Goal: Information Seeking & Learning: Check status

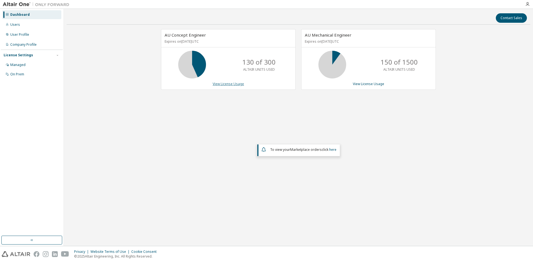
click at [235, 85] on link "View License Usage" at bounding box center [228, 84] width 31 height 5
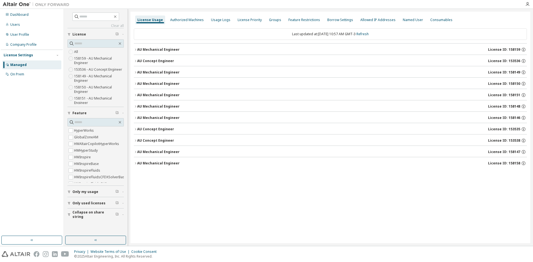
click at [136, 60] on icon "button" at bounding box center [135, 60] width 3 height 3
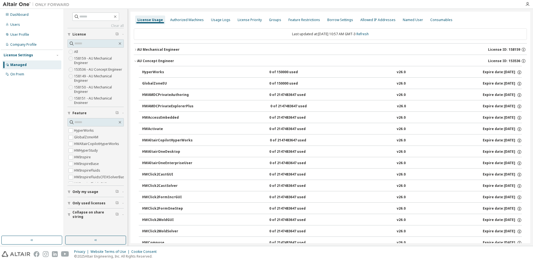
click at [136, 60] on icon "button" at bounding box center [135, 60] width 3 height 3
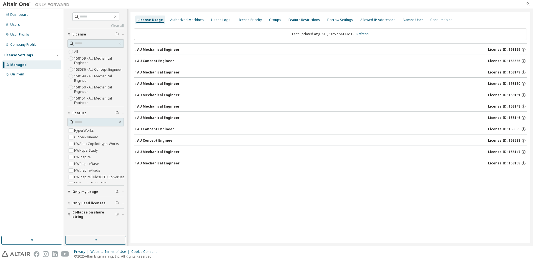
click at [153, 129] on div "AU Concept Engineer" at bounding box center [155, 129] width 37 height 4
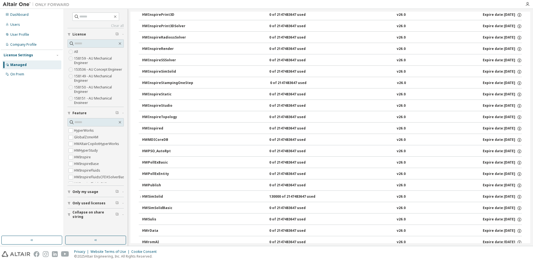
scroll to position [916, 0]
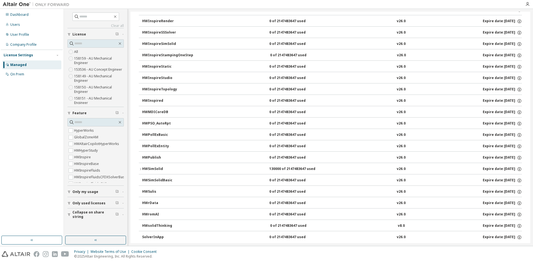
click at [159, 170] on div "HWSimSolid" at bounding box center [167, 169] width 50 height 5
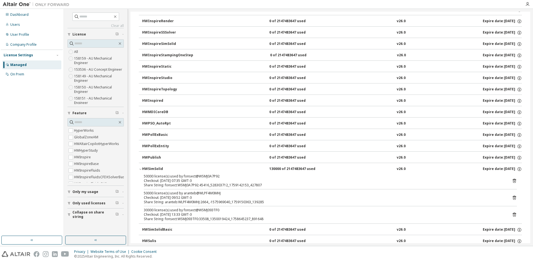
click at [152, 210] on div "30000 license(s) used by fonsect@WSMJ093TF0" at bounding box center [324, 210] width 360 height 4
drag, startPoint x: 155, startPoint y: 210, endPoint x: 140, endPoint y: 210, distance: 14.4
click at [140, 210] on div "50000 license(s) used by fonsect@WSMJ0A7P92 Checkout: 2025-09-29 07:35 GMT-3 Sh…" at bounding box center [330, 198] width 383 height 49
click at [202, 198] on div "Checkout: 2025-09-29 09:52 GMT-3" at bounding box center [324, 198] width 360 height 4
drag, startPoint x: 220, startPoint y: 211, endPoint x: 183, endPoint y: 212, distance: 37.2
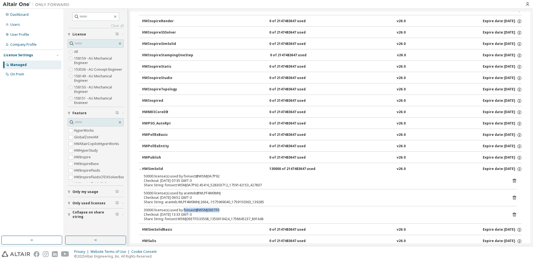
click at [183, 212] on div "30000 license(s) used by fonsect@WSMJ093TF0" at bounding box center [324, 210] width 360 height 4
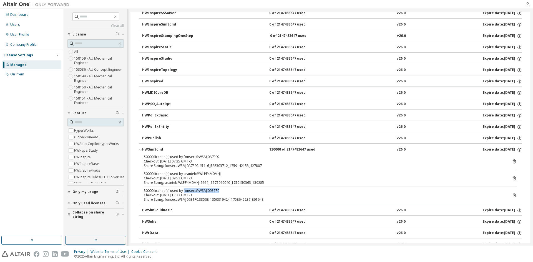
scroll to position [943, 0]
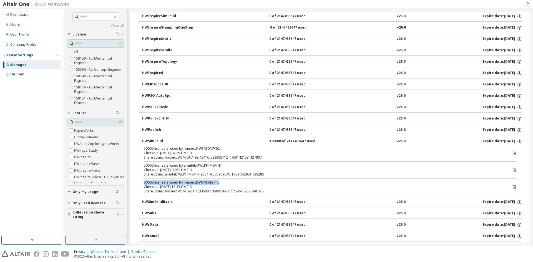
drag, startPoint x: 143, startPoint y: 183, endPoint x: 219, endPoint y: 183, distance: 75.2
click at [219, 183] on div "50000 license(s) used by fonsect@WSMJ0A7P92 Checkout: 2025-09-29 07:35 GMT-3 Sh…" at bounding box center [330, 171] width 383 height 49
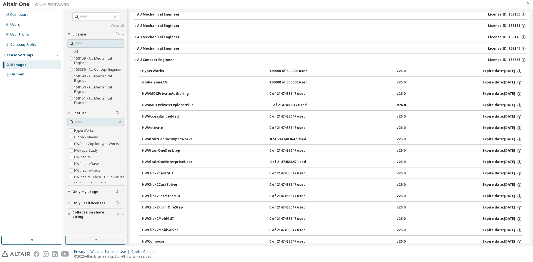
scroll to position [28, 0]
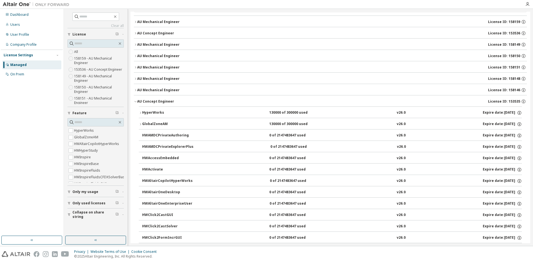
click at [139, 125] on icon "button" at bounding box center [140, 124] width 3 height 3
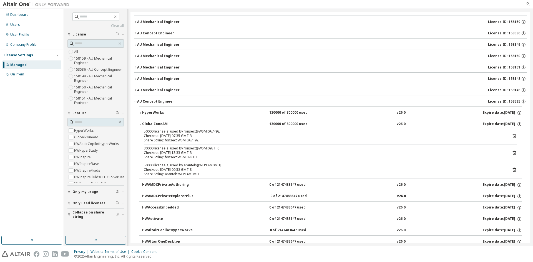
click at [139, 125] on icon "button" at bounding box center [140, 124] width 3 height 3
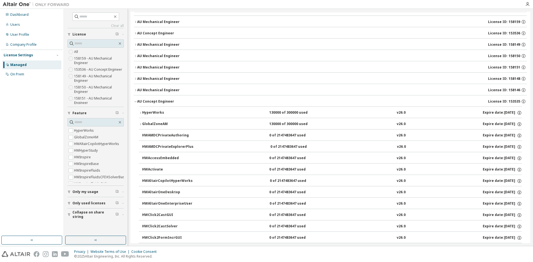
click at [139, 125] on icon "button" at bounding box center [140, 124] width 3 height 3
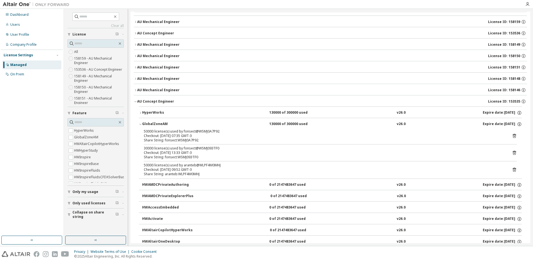
click at [139, 125] on icon "button" at bounding box center [140, 124] width 3 height 3
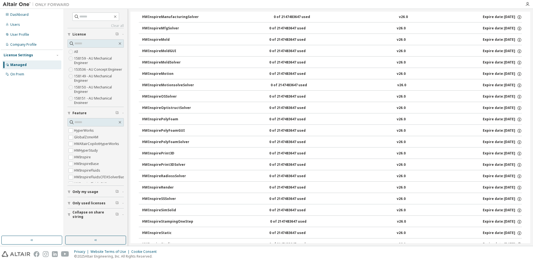
scroll to position [916, 0]
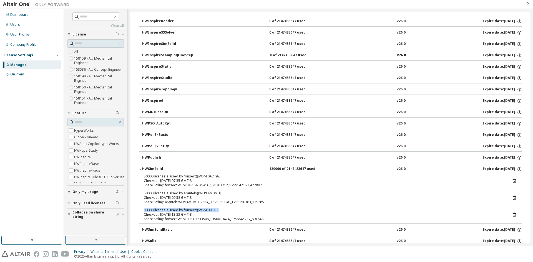
click at [140, 168] on icon "button" at bounding box center [140, 169] width 3 height 3
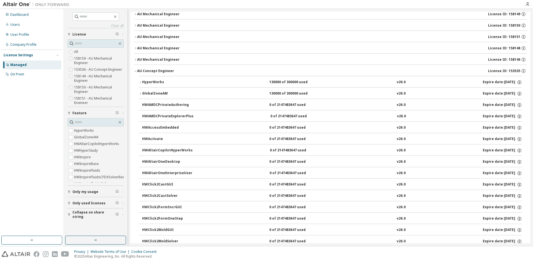
scroll to position [0, 0]
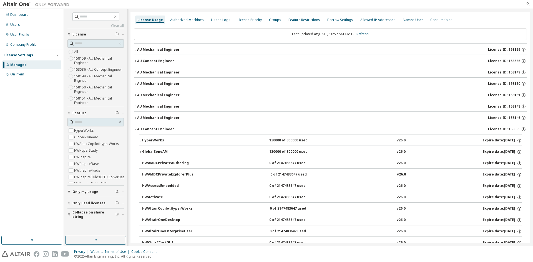
click at [142, 140] on icon "button" at bounding box center [140, 140] width 3 height 3
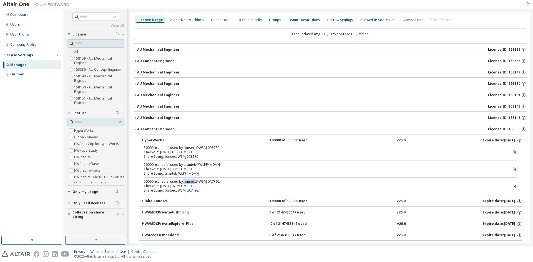
drag, startPoint x: 194, startPoint y: 182, endPoint x: 182, endPoint y: 182, distance: 11.9
click at [182, 182] on div "50000 license(s) used by fonsect@WSMJ0A7P92" at bounding box center [324, 182] width 360 height 4
copy div "fonsect"
click at [141, 140] on icon "button" at bounding box center [140, 140] width 3 height 3
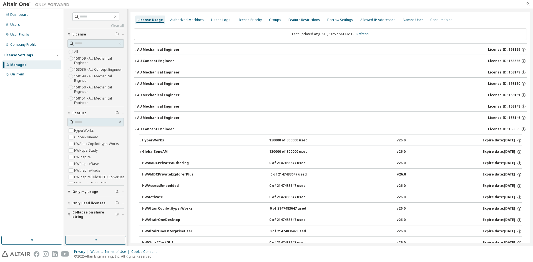
click at [142, 143] on button "HyperWorks 130000 of 300000 used v26.0 Expire date: 2026-03-31" at bounding box center [330, 141] width 383 height 12
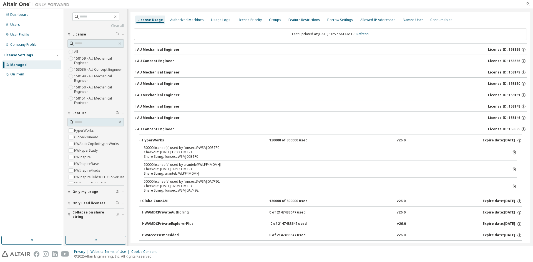
click at [140, 139] on icon "button" at bounding box center [140, 140] width 3 height 3
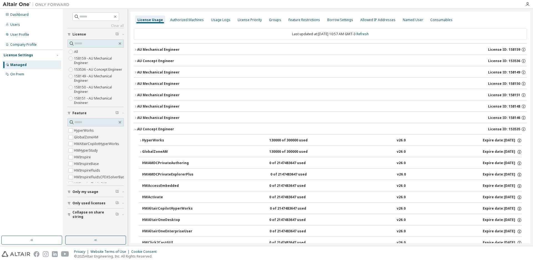
click at [140, 151] on icon "button" at bounding box center [140, 151] width 3 height 3
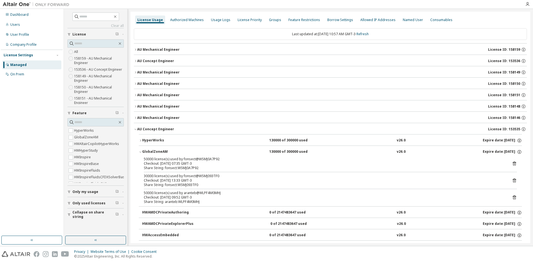
click at [140, 151] on icon "button" at bounding box center [140, 151] width 3 height 3
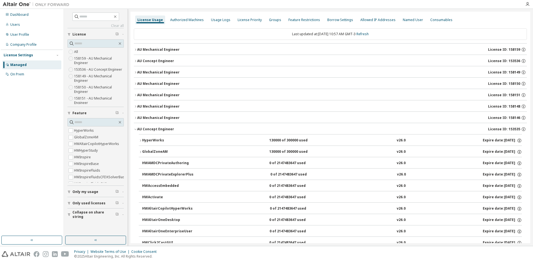
click at [142, 143] on div "HyperWorks" at bounding box center [167, 140] width 50 height 5
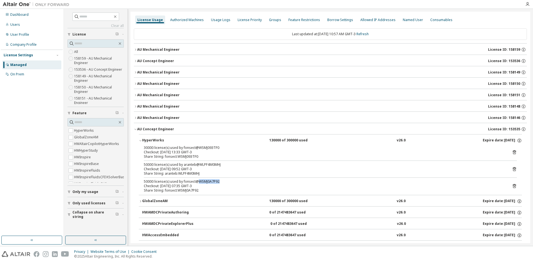
drag, startPoint x: 196, startPoint y: 181, endPoint x: 218, endPoint y: 181, distance: 22.5
click at [218, 181] on div "50000 license(s) used by fonsect@WSMJ0A7P92" at bounding box center [324, 182] width 360 height 4
copy div "WSMJ0A7P92"
drag, startPoint x: 216, startPoint y: 148, endPoint x: 198, endPoint y: 149, distance: 18.6
click at [198, 149] on div "30000 license(s) used by fonsect@WSMJ093TF0" at bounding box center [324, 148] width 360 height 4
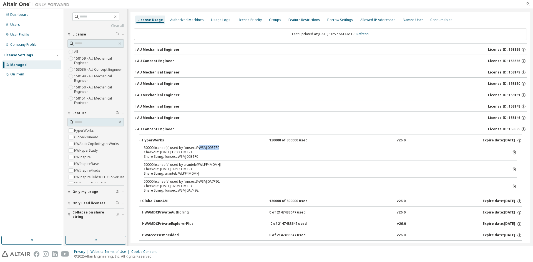
copy div "WSMJ093TF0"
drag, startPoint x: 197, startPoint y: 183, endPoint x: 219, endPoint y: 184, distance: 21.9
click at [219, 182] on div "50000 license(s) used by fonsect@WSMJ0A7P92" at bounding box center [324, 182] width 360 height 4
copy div "WSMJ0A7P92"
drag, startPoint x: 210, startPoint y: 148, endPoint x: 214, endPoint y: 148, distance: 3.9
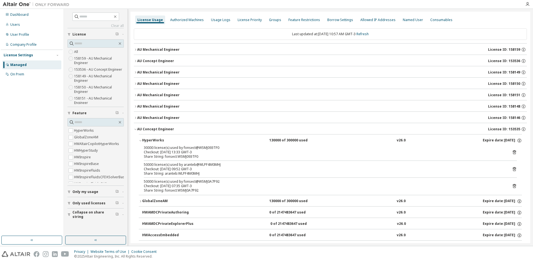
click at [210, 148] on div "30000 license(s) used by fonsect@WSMJ093TF0" at bounding box center [324, 148] width 360 height 4
drag, startPoint x: 218, startPoint y: 147, endPoint x: 197, endPoint y: 149, distance: 20.7
click at [197, 149] on div "30000 license(s) used by fonsect@WSMJ093TF0" at bounding box center [324, 148] width 360 height 4
copy div "WSMJ093TF0"
drag, startPoint x: 219, startPoint y: 180, endPoint x: 197, endPoint y: 182, distance: 22.0
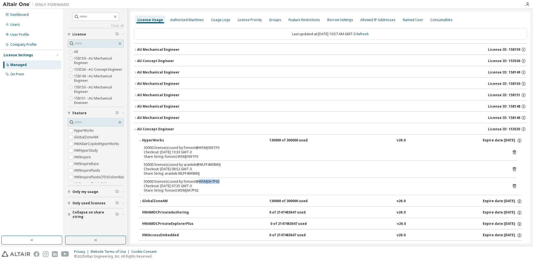
click at [197, 182] on div "50000 license(s) used by fonsect@WSMJ0A7P92" at bounding box center [324, 182] width 360 height 4
copy div "WSMJ0A7P92"
click at [202, 186] on div "Checkout: 2025-09-29 07:35 GMT-3" at bounding box center [324, 186] width 360 height 4
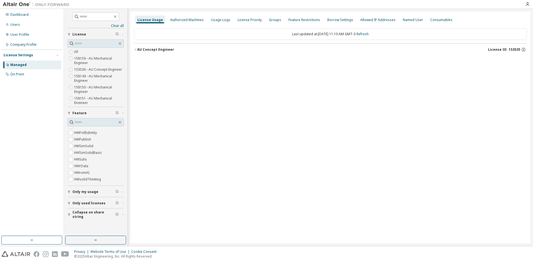
scroll to position [543, 0]
click at [135, 50] on icon "button" at bounding box center [135, 49] width 3 height 3
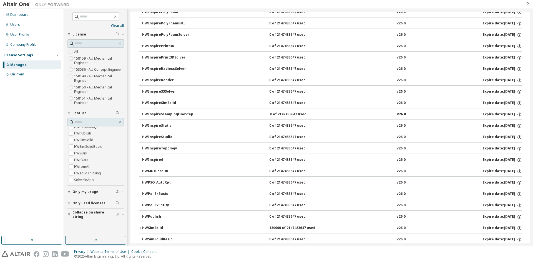
scroll to position [845, 0]
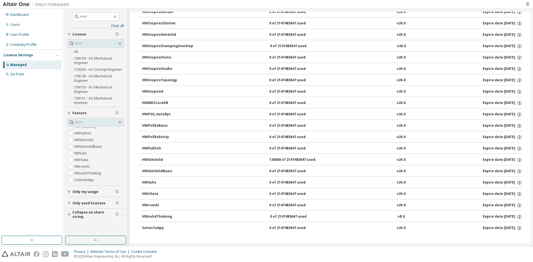
click at [141, 160] on icon "button" at bounding box center [140, 159] width 3 height 3
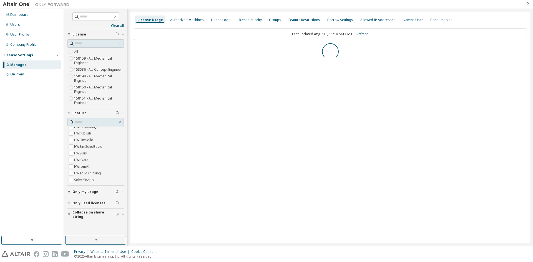
scroll to position [154, 0]
click at [136, 48] on icon "button" at bounding box center [135, 49] width 3 height 3
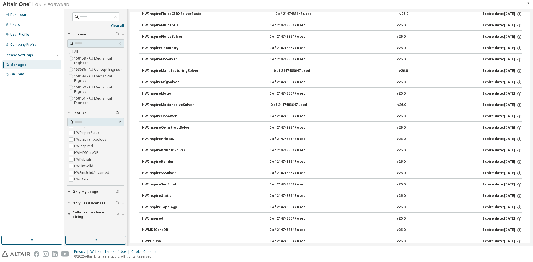
scroll to position [174, 0]
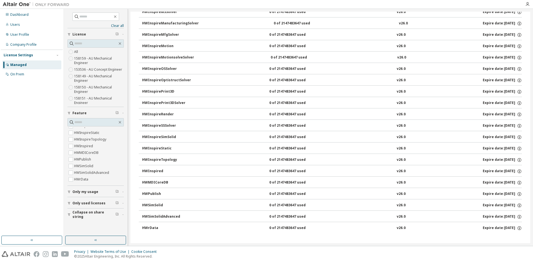
click at [160, 214] on button "HWSimSolidAdvanced 0 of 2147483647 used v26.0 Expire date: 2026-03-31" at bounding box center [332, 217] width 380 height 12
click at [174, 218] on div "HWSimSolidAdvanced" at bounding box center [167, 216] width 50 height 5
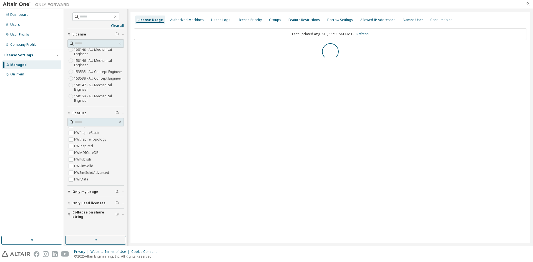
scroll to position [543, 0]
click at [135, 50] on icon "button" at bounding box center [135, 49] width 3 height 3
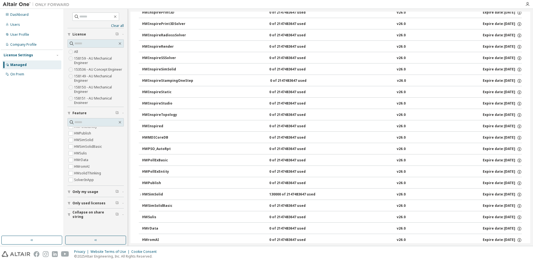
scroll to position [845, 0]
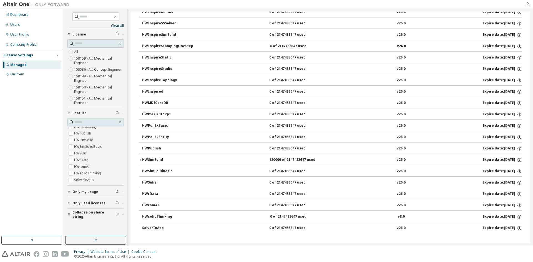
click at [140, 158] on icon "button" at bounding box center [140, 159] width 3 height 3
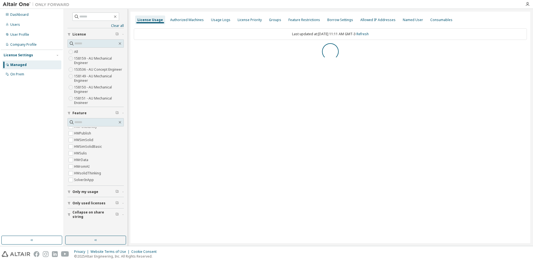
scroll to position [0, 0]
click at [137, 49] on div "AU Concept Engineer" at bounding box center [155, 49] width 37 height 4
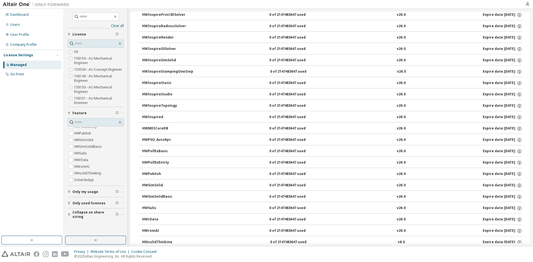
scroll to position [845, 0]
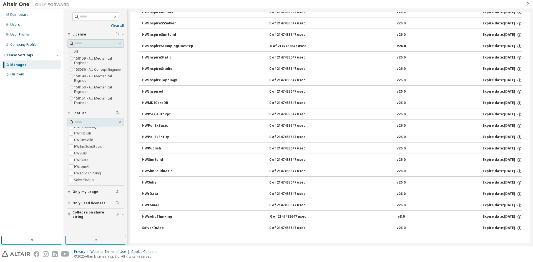
click at [156, 160] on div "HWSimSolid" at bounding box center [167, 160] width 50 height 5
click at [143, 159] on div "HWSimSolid" at bounding box center [167, 160] width 50 height 5
click at [160, 159] on div "HWSimSolid" at bounding box center [167, 160] width 50 height 5
click at [165, 170] on div "HWSimSolidBasic" at bounding box center [167, 171] width 50 height 5
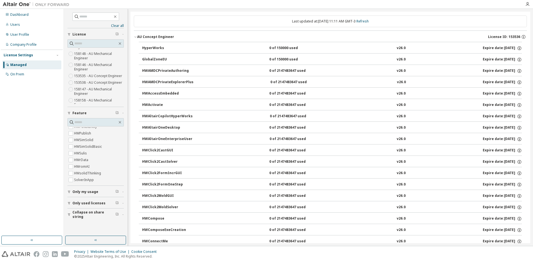
scroll to position [0, 0]
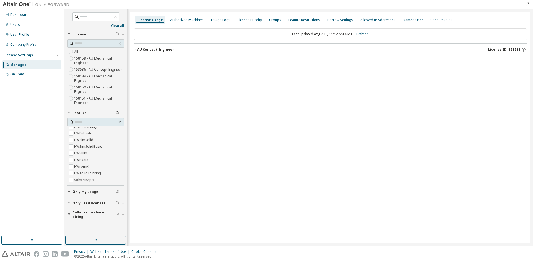
click at [138, 50] on div "AU Concept Engineer" at bounding box center [155, 49] width 37 height 4
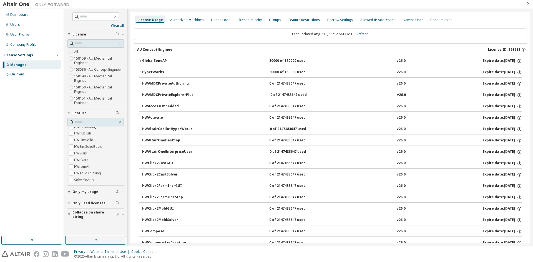
click at [140, 72] on icon "button" at bounding box center [140, 72] width 3 height 3
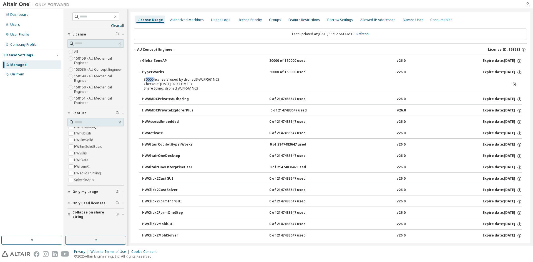
drag, startPoint x: 146, startPoint y: 79, endPoint x: 153, endPoint y: 80, distance: 7.5
click at [153, 80] on div "30000 license(s) used by dronad@WLPF561N63" at bounding box center [324, 79] width 360 height 4
drag, startPoint x: 215, startPoint y: 79, endPoint x: 198, endPoint y: 79, distance: 17.8
click at [198, 79] on div "30000 license(s) used by dronad@WLPF561N63" at bounding box center [324, 79] width 360 height 4
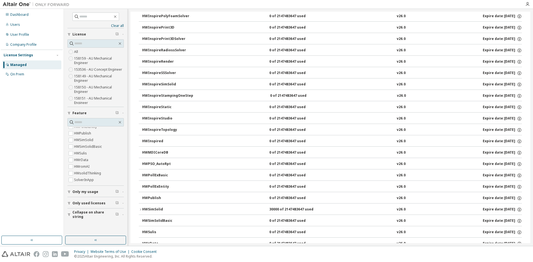
scroll to position [861, 0]
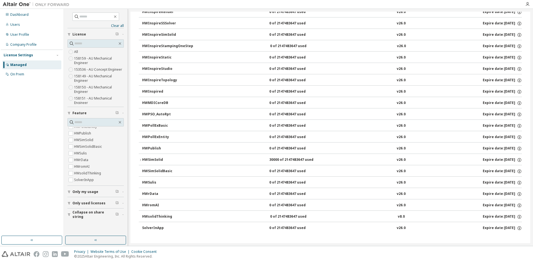
click at [156, 158] on div "HWSimSolid" at bounding box center [167, 160] width 50 height 5
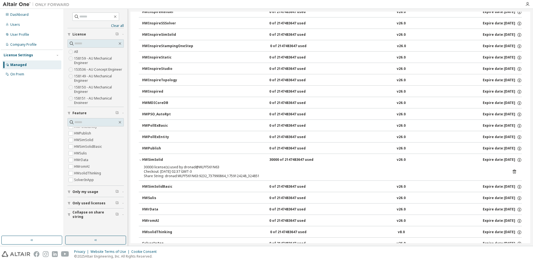
click at [156, 158] on div "HWSimSolid" at bounding box center [167, 160] width 50 height 5
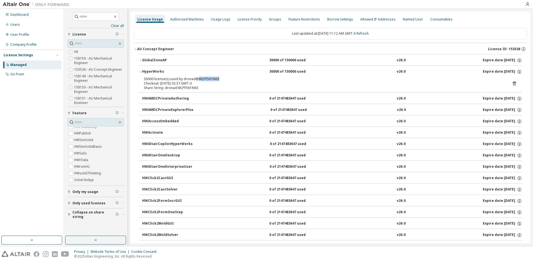
scroll to position [0, 0]
click at [220, 22] on div "Usage Logs" at bounding box center [220, 20] width 19 height 4
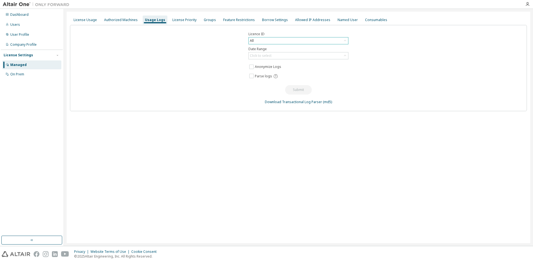
click at [344, 41] on icon at bounding box center [345, 41] width 6 height 6
click at [287, 63] on li "153535 - AU Concept Engineer" at bounding box center [298, 62] width 98 height 7
click at [266, 57] on div "Click to select" at bounding box center [261, 56] width 22 height 4
click at [272, 73] on li "Last 30 days" at bounding box center [298, 71] width 98 height 7
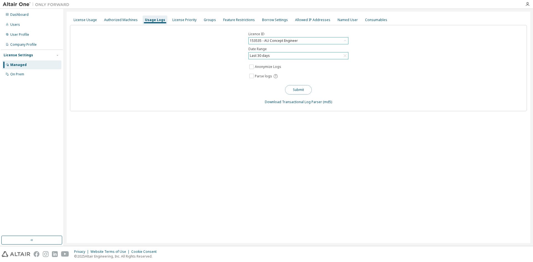
click at [297, 89] on button "Submit" at bounding box center [298, 89] width 27 height 9
click at [90, 21] on div "License Usage" at bounding box center [85, 20] width 23 height 4
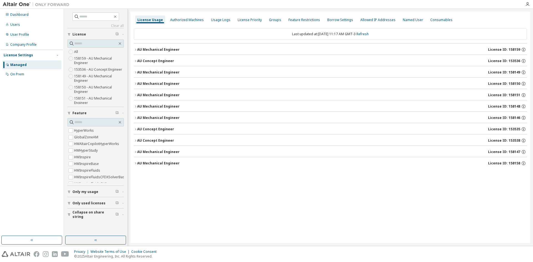
click at [135, 62] on icon "button" at bounding box center [135, 60] width 3 height 3
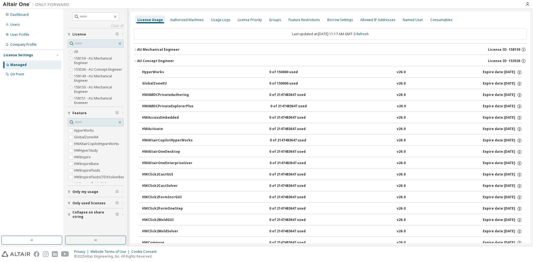
click at [135, 62] on icon "button" at bounding box center [135, 61] width 2 height 1
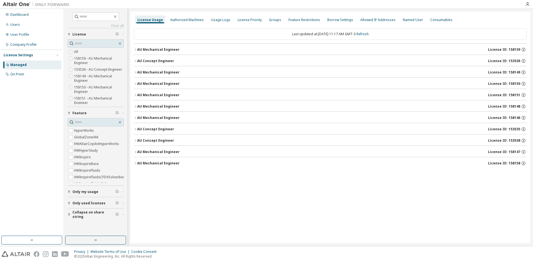
click at [136, 128] on icon "button" at bounding box center [135, 129] width 3 height 3
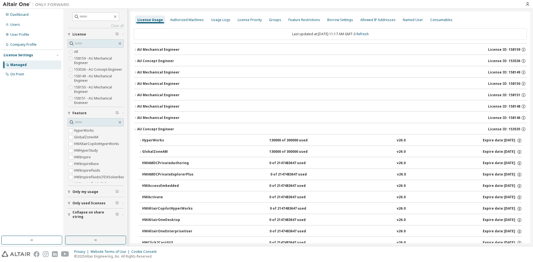
click at [141, 151] on icon "button" at bounding box center [140, 151] width 3 height 3
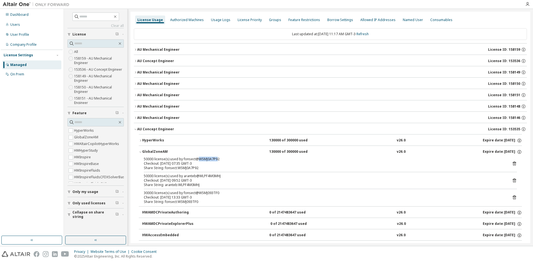
drag, startPoint x: 216, startPoint y: 159, endPoint x: 197, endPoint y: 164, distance: 19.7
click at [197, 160] on div "50000 license(s) used by fonsect@WSMJ0A7P92" at bounding box center [324, 159] width 360 height 4
drag, startPoint x: 219, startPoint y: 159, endPoint x: 197, endPoint y: 160, distance: 22.2
click at [197, 160] on div "50000 license(s) used by fonsect@WSMJ0A7P92" at bounding box center [324, 159] width 360 height 4
copy div "WSMJ0A7P92"
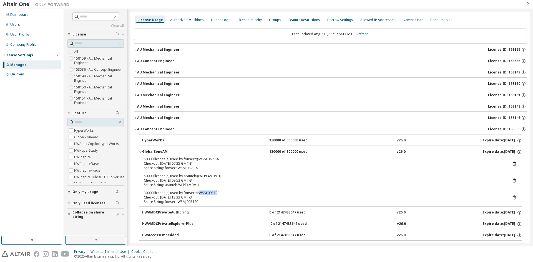
drag, startPoint x: 216, startPoint y: 193, endPoint x: 198, endPoint y: 193, distance: 18.1
click at [198, 193] on div "30000 license(s) used by fonsect@WSMJ093TF0" at bounding box center [324, 193] width 360 height 4
drag, startPoint x: 211, startPoint y: 193, endPoint x: 197, endPoint y: 193, distance: 14.2
click at [197, 193] on div "30000 license(s) used by fonsect@WSMJ093TF0" at bounding box center [324, 193] width 360 height 4
copy div "WSMJ093TF0"
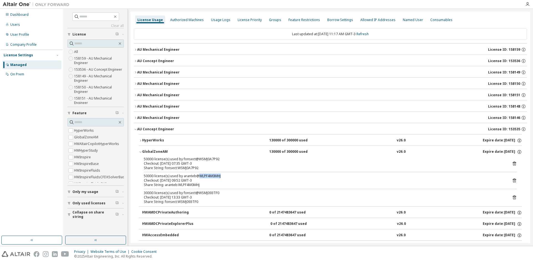
drag, startPoint x: 220, startPoint y: 175, endPoint x: 197, endPoint y: 178, distance: 22.6
click at [197, 178] on div "50000 license(s) used by aranteb@WLPF4M0MHJ" at bounding box center [324, 176] width 360 height 4
copy div "WLPF4M0MHJ"
click at [191, 181] on div "Checkout: 2025-09-29 09:52 GMT-3" at bounding box center [324, 180] width 360 height 4
drag, startPoint x: 178, startPoint y: 198, endPoint x: 161, endPoint y: 198, distance: 16.9
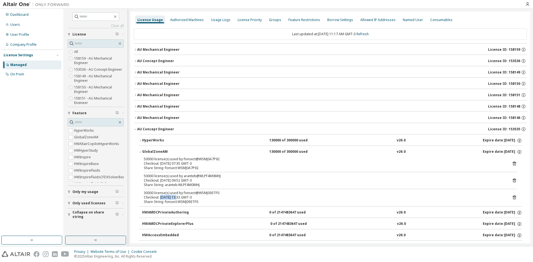
click at [161, 198] on div "Checkout: 2025-09-23 13:33 GMT-3" at bounding box center [324, 197] width 360 height 4
drag, startPoint x: 177, startPoint y: 180, endPoint x: 160, endPoint y: 182, distance: 16.5
click at [160, 182] on div "Checkout: 2025-09-29 09:52 GMT-3" at bounding box center [324, 180] width 360 height 4
drag, startPoint x: 177, startPoint y: 162, endPoint x: 159, endPoint y: 163, distance: 18.1
click at [159, 163] on div "Checkout: 2025-09-29 07:35 GMT-3" at bounding box center [324, 163] width 360 height 4
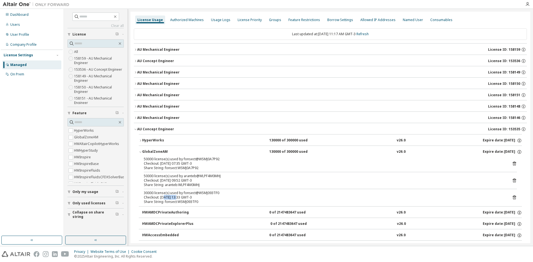
drag, startPoint x: 177, startPoint y: 198, endPoint x: 163, endPoint y: 197, distance: 13.9
click at [163, 197] on div "Checkout: 2025-09-23 13:33 GMT-3" at bounding box center [324, 197] width 360 height 4
click at [205, 201] on div "Share String: fonsect:WSMJ093TF0" at bounding box center [324, 202] width 360 height 4
click at [204, 184] on div "Share String: aranteb:WLPF4M0MHJ" at bounding box center [324, 185] width 360 height 4
drag, startPoint x: 164, startPoint y: 195, endPoint x: 213, endPoint y: 198, distance: 49.2
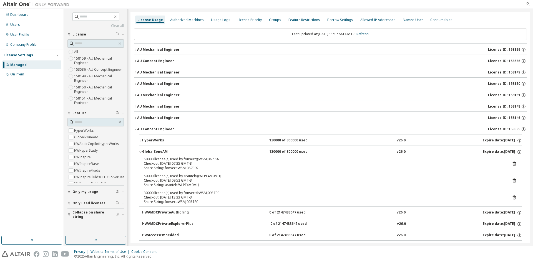
click at [213, 198] on div "Checkout: 2025-09-23 13:33 GMT-3" at bounding box center [324, 197] width 360 height 4
click at [275, 164] on div "Checkout: 2025-09-29 07:35 GMT-3" at bounding box center [324, 163] width 360 height 4
click at [142, 153] on icon "button" at bounding box center [140, 151] width 3 height 3
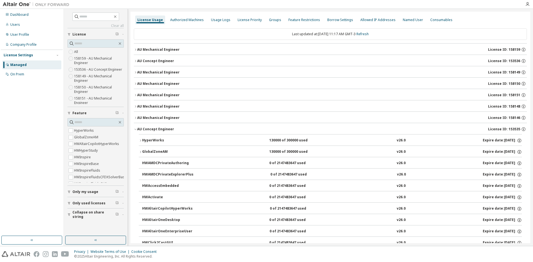
click at [142, 153] on icon "button" at bounding box center [140, 151] width 3 height 3
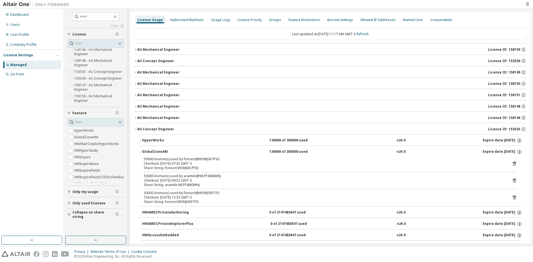
scroll to position [73, 0]
click at [273, 22] on div "Groups" at bounding box center [275, 20] width 12 height 4
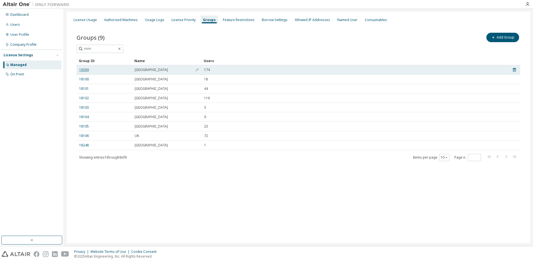
click at [84, 71] on link "18099" at bounding box center [84, 70] width 10 height 4
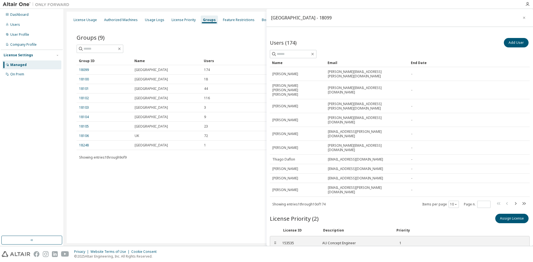
drag, startPoint x: 293, startPoint y: 223, endPoint x: 281, endPoint y: 222, distance: 12.5
click at [281, 254] on div "158158 AU Mechanical Engineer 2" at bounding box center [352, 258] width 147 height 9
copy div "158158"
click at [87, 22] on div "License Usage" at bounding box center [85, 20] width 23 height 4
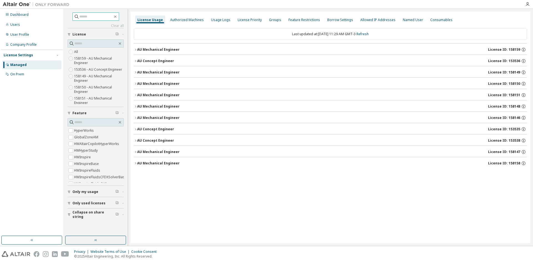
click at [80, 15] on input "text" at bounding box center [95, 17] width 33 height 6
paste input "******"
type input "******"
click at [117, 16] on icon "button" at bounding box center [115, 16] width 4 height 4
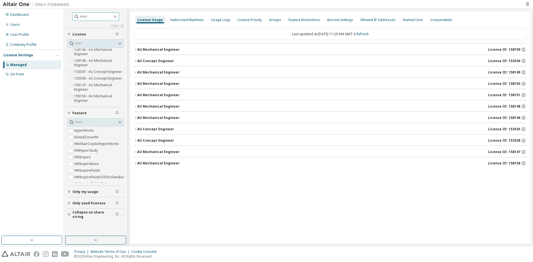
click at [89, 17] on input "text" at bounding box center [95, 17] width 33 height 6
paste input "******"
type input "******"
click at [82, 96] on label "158158 - AU Mechanical Engineer" at bounding box center [99, 98] width 50 height 11
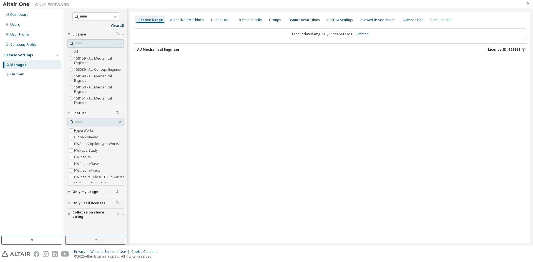
click at [137, 50] on div "AU Mechanical Engineer" at bounding box center [158, 49] width 42 height 4
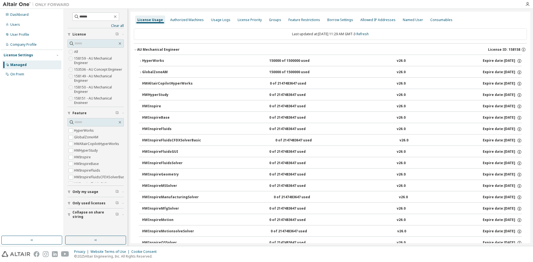
click at [141, 73] on icon "button" at bounding box center [140, 72] width 1 height 2
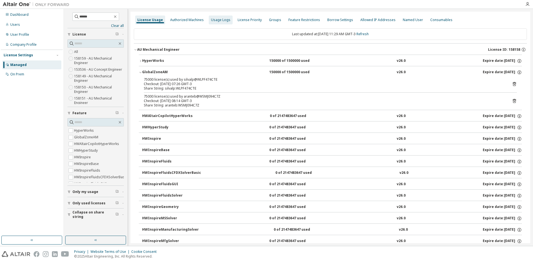
click at [218, 21] on div "Usage Logs" at bounding box center [220, 20] width 19 height 4
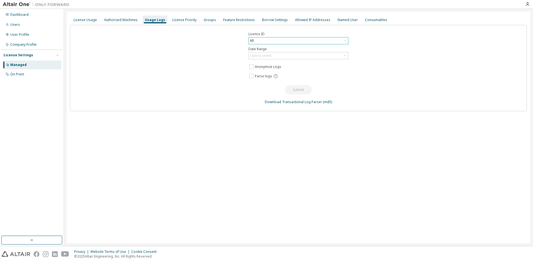
click at [267, 43] on div "All" at bounding box center [298, 40] width 99 height 7
click at [264, 47] on input "text" at bounding box center [298, 49] width 85 height 6
paste input "******"
type input "******"
click at [270, 55] on li "158158 - AU Mechanical Engineer" at bounding box center [298, 56] width 98 height 7
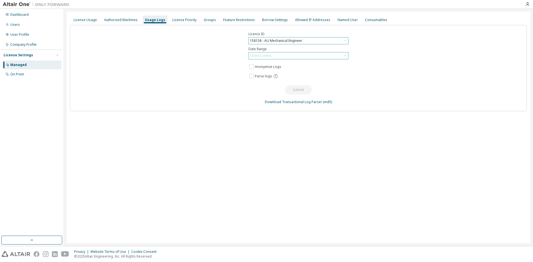
click at [306, 55] on div "Click to select" at bounding box center [298, 55] width 99 height 7
click at [280, 71] on li "Last 30 days" at bounding box center [298, 71] width 98 height 7
click at [299, 90] on button "Submit" at bounding box center [298, 89] width 27 height 9
